Goal: Information Seeking & Learning: Find specific fact

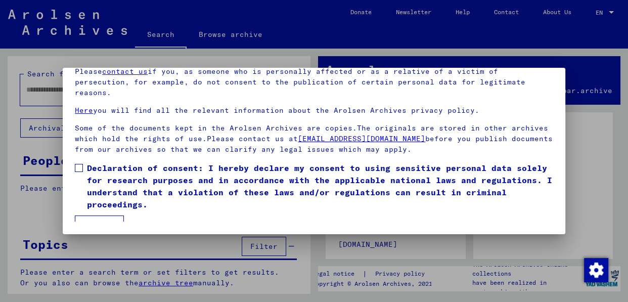
scroll to position [67, 0]
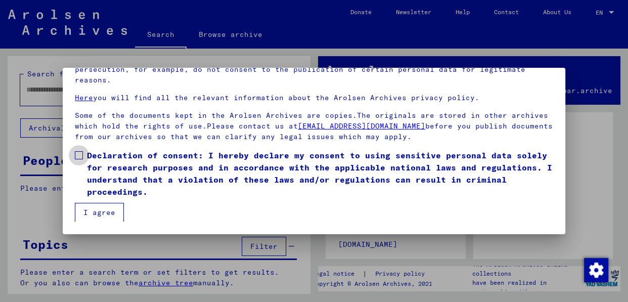
click at [79, 156] on span at bounding box center [79, 155] width 8 height 8
click at [96, 208] on button "I agree" at bounding box center [99, 212] width 49 height 19
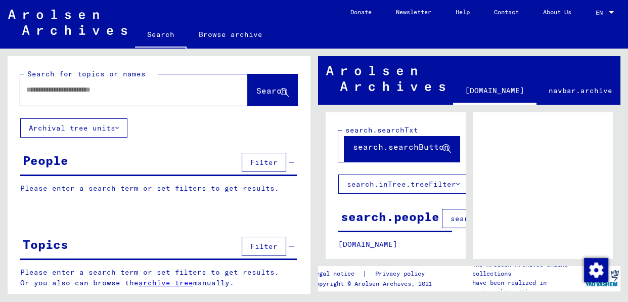
click at [111, 87] on input "text" at bounding box center [124, 89] width 197 height 11
click at [256, 93] on span "Search" at bounding box center [271, 90] width 30 height 10
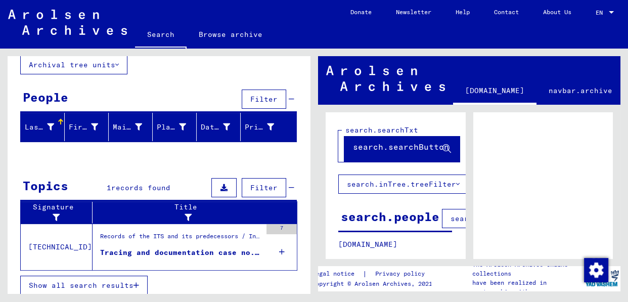
scroll to position [69, 0]
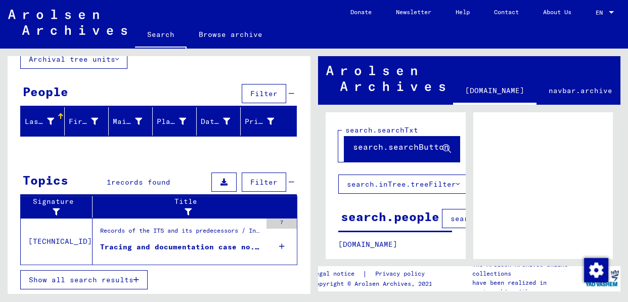
click at [220, 179] on icon at bounding box center [223, 181] width 7 height 7
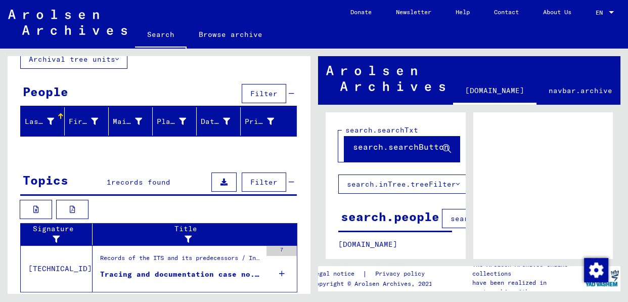
click at [264, 181] on span "Filter" at bounding box center [263, 181] width 27 height 9
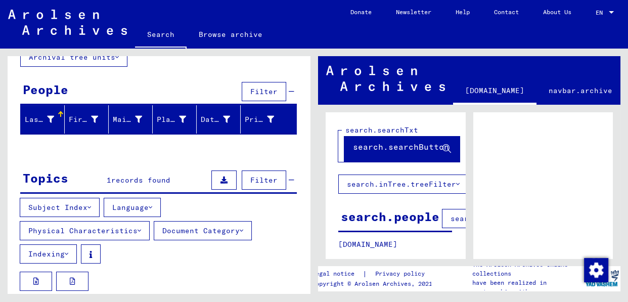
scroll to position [0, 0]
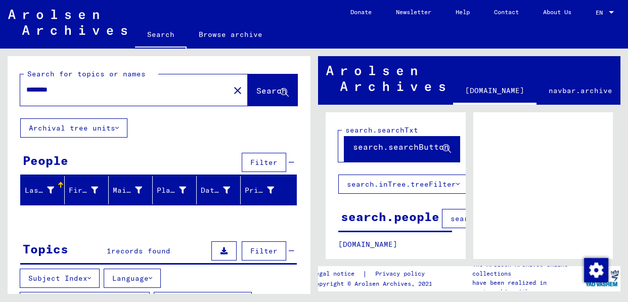
click at [69, 89] on input "********" at bounding box center [124, 89] width 197 height 11
type input "*"
type input "****"
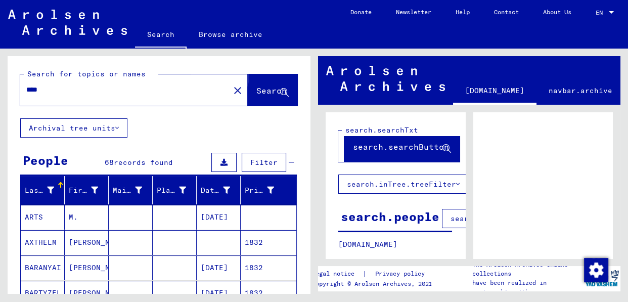
click at [256, 88] on span "Search" at bounding box center [271, 90] width 30 height 10
click at [248, 190] on div "Prisoner #" at bounding box center [259, 190] width 29 height 11
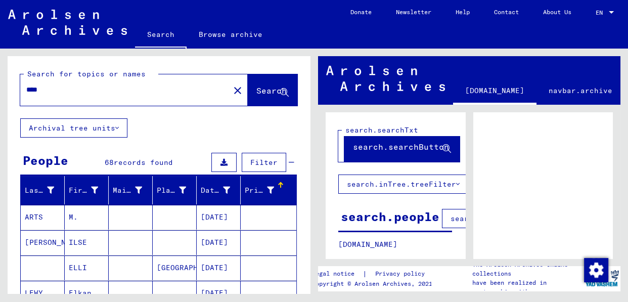
click at [267, 190] on icon at bounding box center [270, 189] width 7 height 7
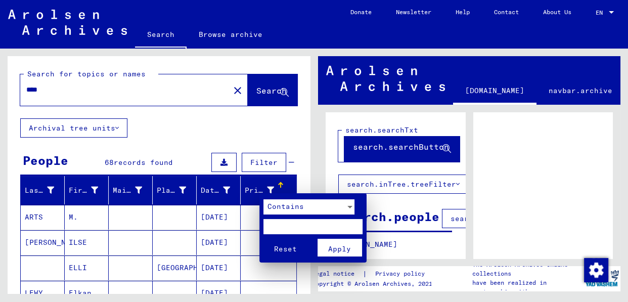
click at [273, 184] on div at bounding box center [314, 151] width 628 height 302
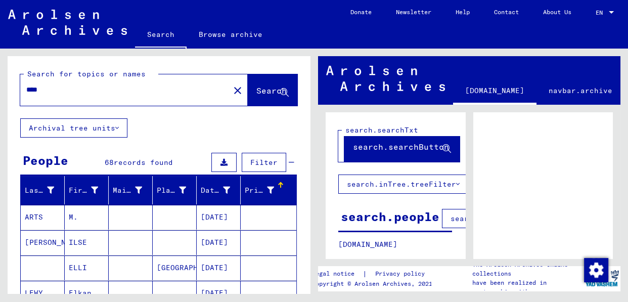
click at [245, 194] on div "Prisoner #" at bounding box center [259, 190] width 29 height 11
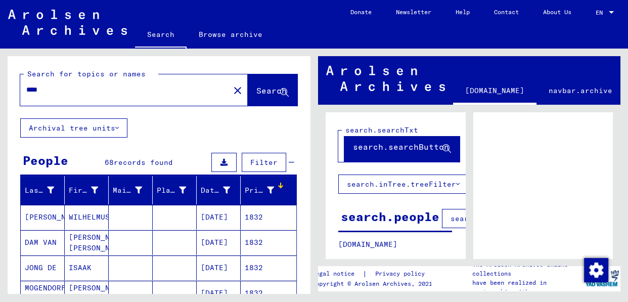
click at [247, 188] on div "Prisoner #" at bounding box center [259, 190] width 29 height 11
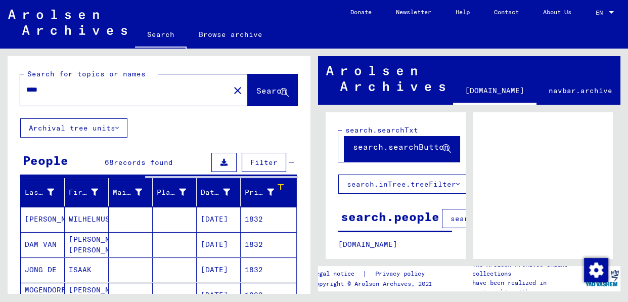
click at [247, 188] on div "Prisoner #" at bounding box center [259, 192] width 29 height 11
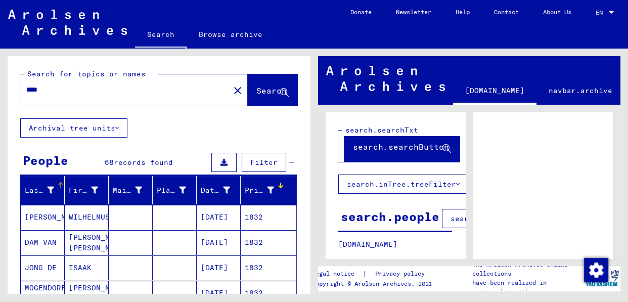
click at [38, 190] on div "Last Name" at bounding box center [39, 190] width 29 height 11
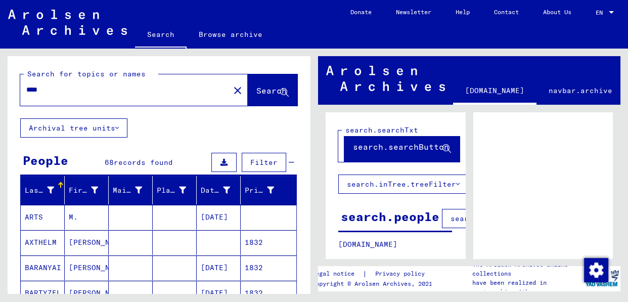
click at [115, 127] on button "Archival tree units" at bounding box center [73, 127] width 107 height 19
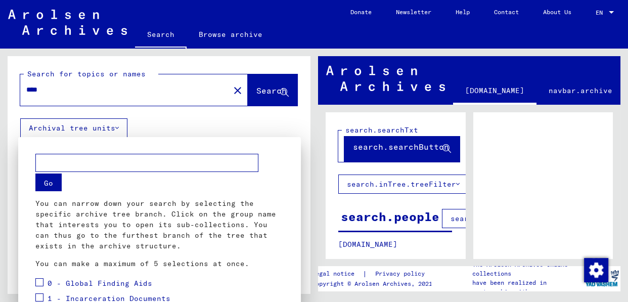
click at [91, 165] on input "text" at bounding box center [146, 163] width 223 height 18
type input "********"
click at [62, 179] on div "******** Go You can narrow down your search by selecting the specific archive t…" at bounding box center [159, 211] width 248 height 115
click at [46, 184] on button "Go" at bounding box center [48, 182] width 26 height 18
click at [117, 127] on div at bounding box center [314, 151] width 628 height 302
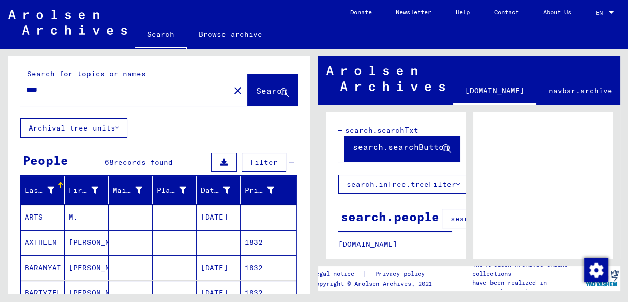
click at [36, 191] on div "Last Name" at bounding box center [39, 190] width 29 height 11
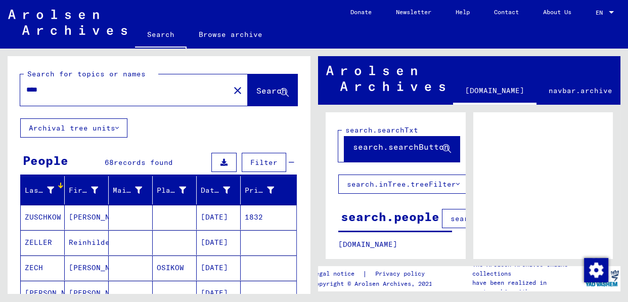
click at [62, 92] on input "****" at bounding box center [124, 89] width 197 height 11
type input "*"
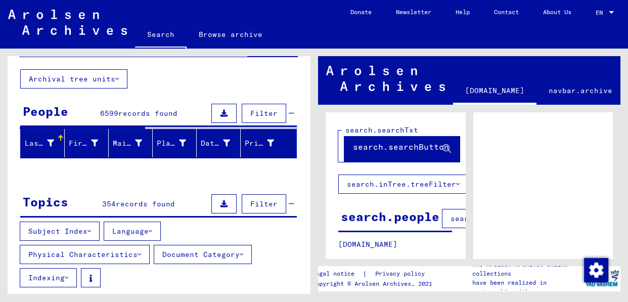
scroll to position [75, 0]
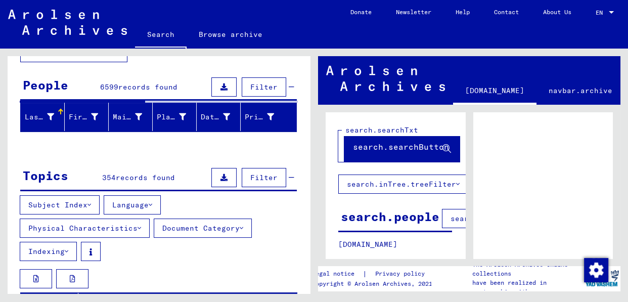
click at [305, 299] on mat-sidenav-content "Search Browse archive Detailed questions/information about the documents? Send …" at bounding box center [314, 151] width 628 height 302
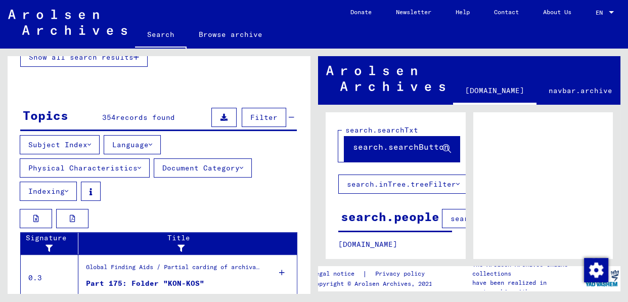
scroll to position [361, 0]
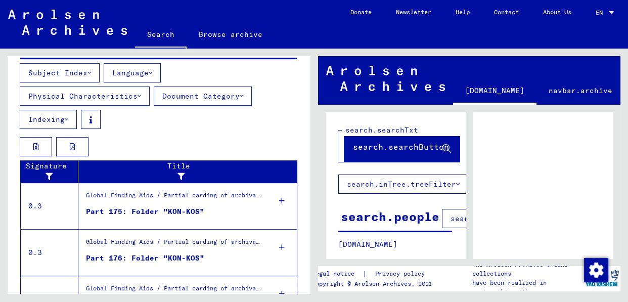
drag, startPoint x: 301, startPoint y: 235, endPoint x: 296, endPoint y: 278, distance: 43.3
click at [296, 278] on div "Signature Title 0.3 Global Finding Aids / Partial carding of archival unit [TEC…" at bounding box center [159, 306] width 302 height 293
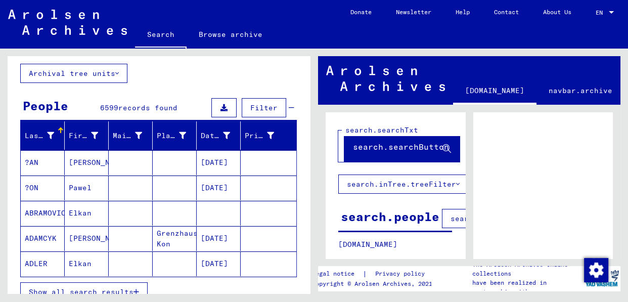
scroll to position [24, 0]
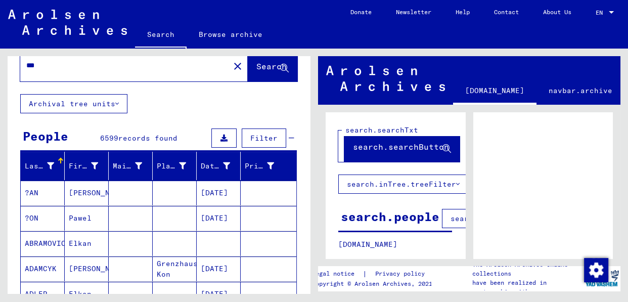
click at [51, 68] on input "***" at bounding box center [124, 65] width 197 height 11
type input "*******"
click at [256, 64] on span "Search" at bounding box center [271, 66] width 30 height 10
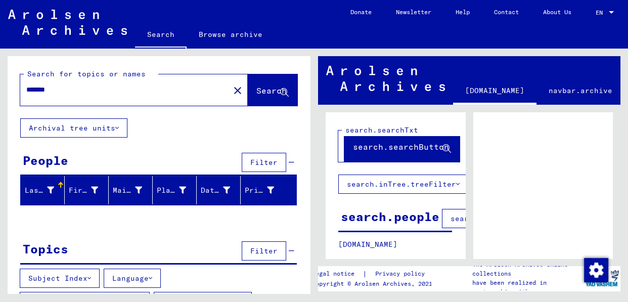
click at [34, 197] on div "Last Name" at bounding box center [46, 190] width 42 height 16
click at [250, 162] on span "Filter" at bounding box center [263, 162] width 27 height 9
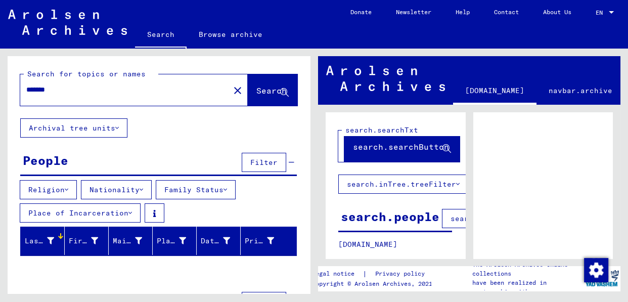
click at [137, 186] on button "Nationality" at bounding box center [116, 189] width 71 height 19
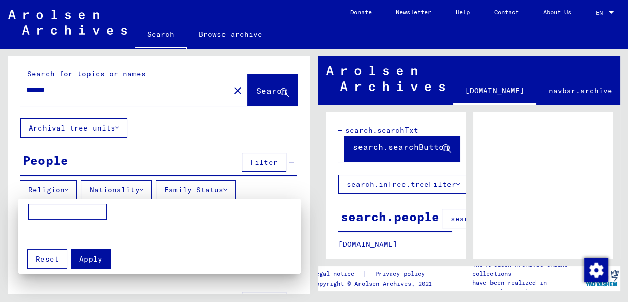
click at [150, 190] on div at bounding box center [314, 151] width 628 height 302
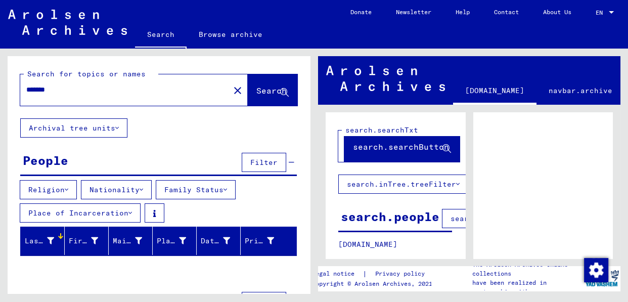
click at [143, 191] on icon at bounding box center [141, 189] width 4 height 7
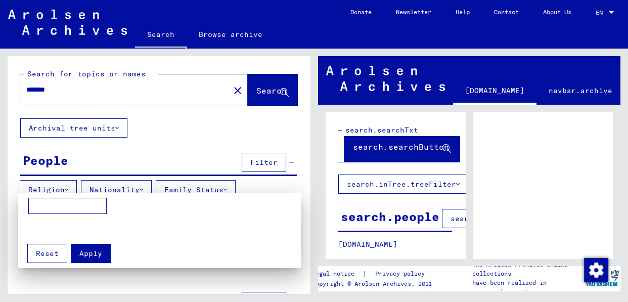
click at [56, 206] on input at bounding box center [67, 206] width 78 height 16
type input "******"
click at [223, 180] on div at bounding box center [314, 151] width 628 height 302
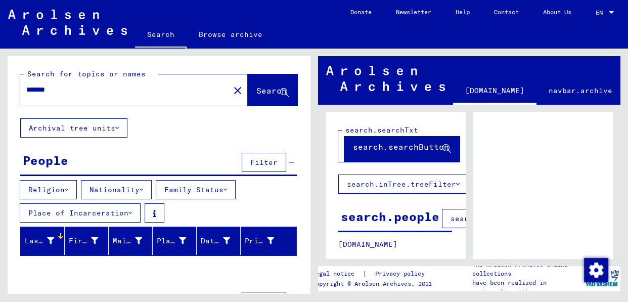
click at [230, 191] on button "Family Status" at bounding box center [196, 189] width 80 height 19
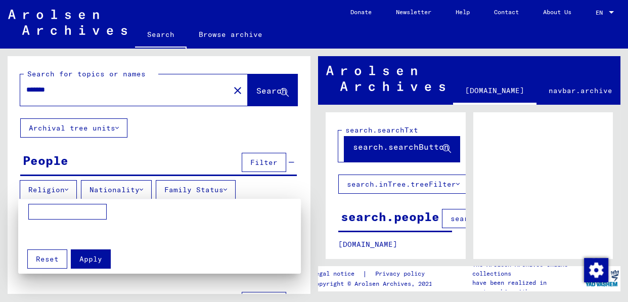
click at [230, 191] on div at bounding box center [314, 151] width 628 height 302
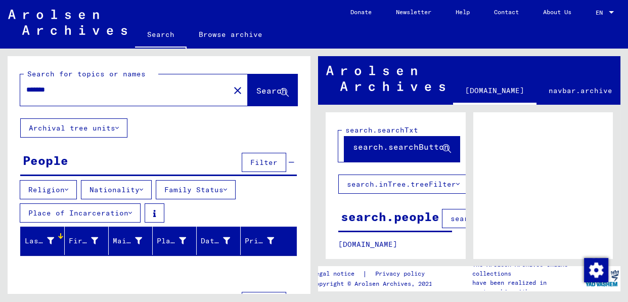
click at [85, 217] on button "Place of Incarceration" at bounding box center [80, 212] width 121 height 19
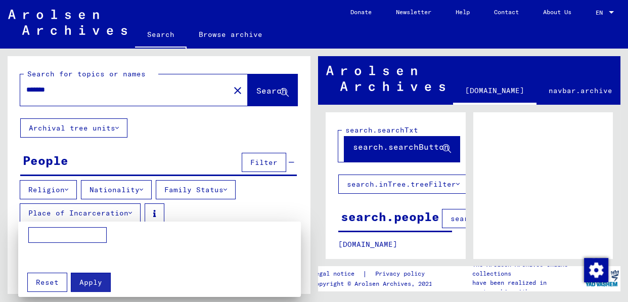
click at [78, 233] on input at bounding box center [67, 235] width 78 height 16
type input "*********"
click at [79, 283] on span "Apply" at bounding box center [90, 281] width 23 height 9
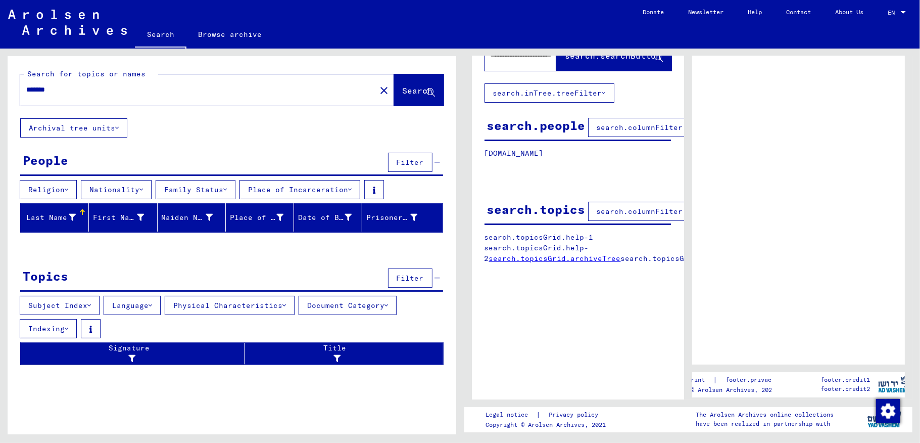
scroll to position [98, 0]
click at [65, 92] on input "*******" at bounding box center [198, 89] width 344 height 11
type input "********"
click at [417, 87] on span "Search" at bounding box center [418, 90] width 30 height 10
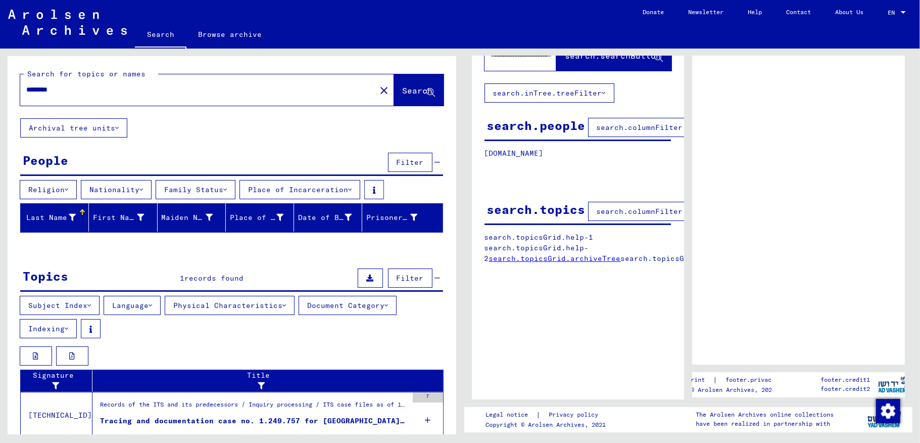
click at [340, 301] on div "Tracing and documentation case no. 1.249.757 for [GEOGRAPHIC_DATA], [PERSON_NAM…" at bounding box center [254, 420] width 308 height 11
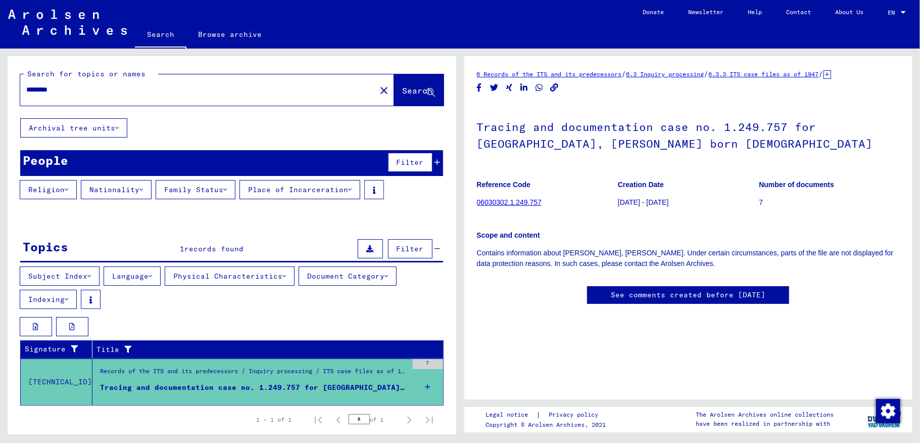
click at [498, 203] on link "06030302.1.249.757" at bounding box center [509, 202] width 65 height 8
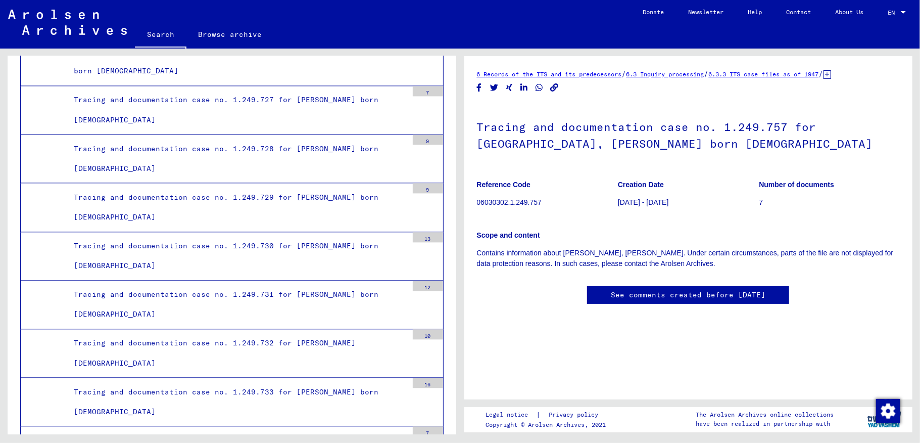
scroll to position [257, 0]
